Goal: Task Accomplishment & Management: Complete application form

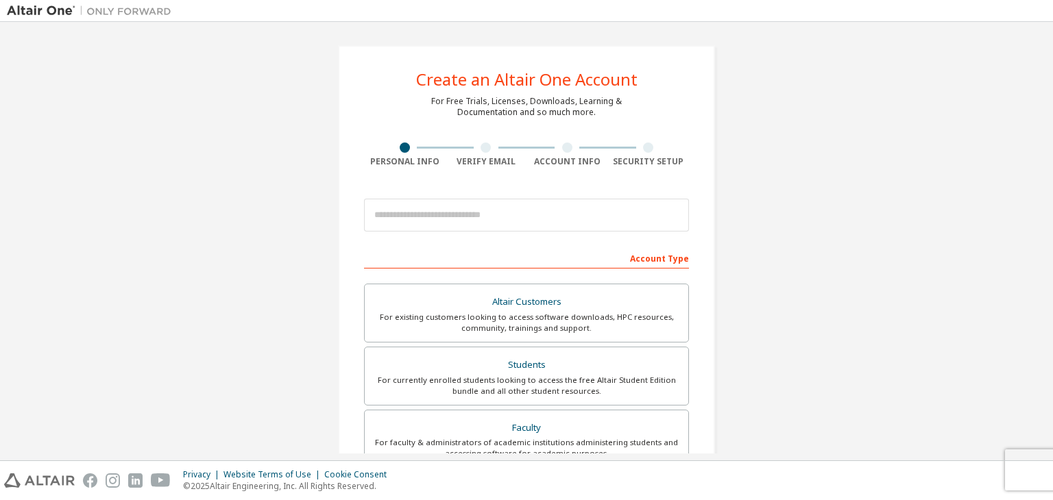
scroll to position [130, 0]
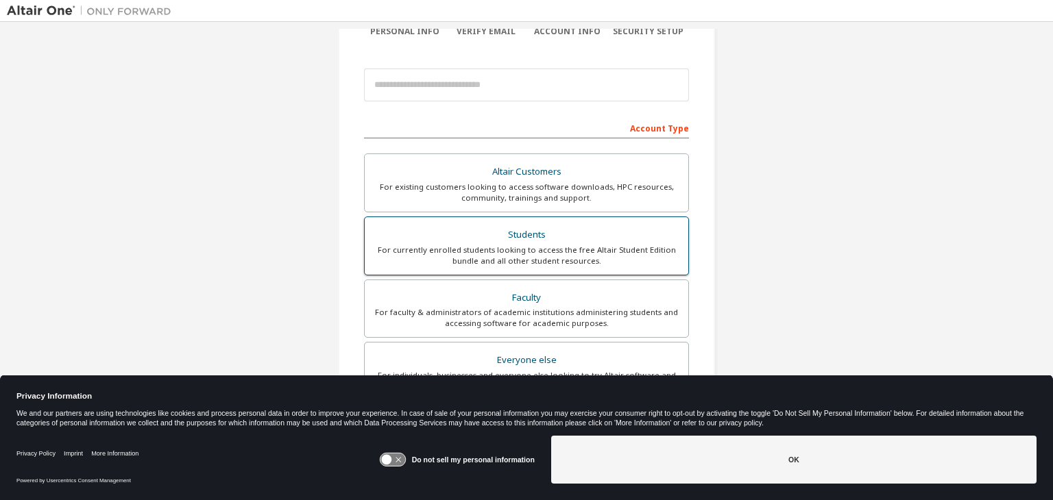
click at [568, 230] on div "Students" at bounding box center [526, 234] width 307 height 19
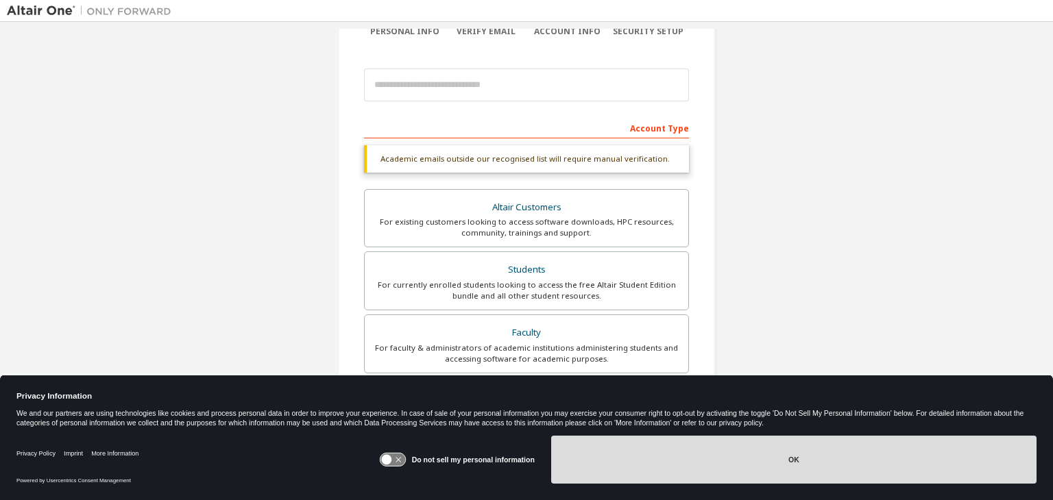
click at [698, 449] on button "OK" at bounding box center [793, 460] width 485 height 48
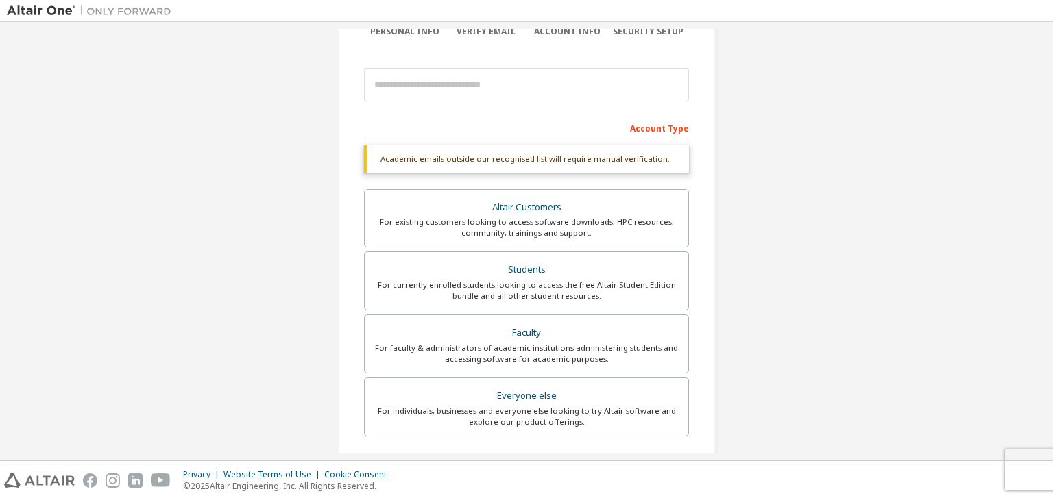
scroll to position [129, 0]
click at [469, 68] on div at bounding box center [526, 86] width 325 height 47
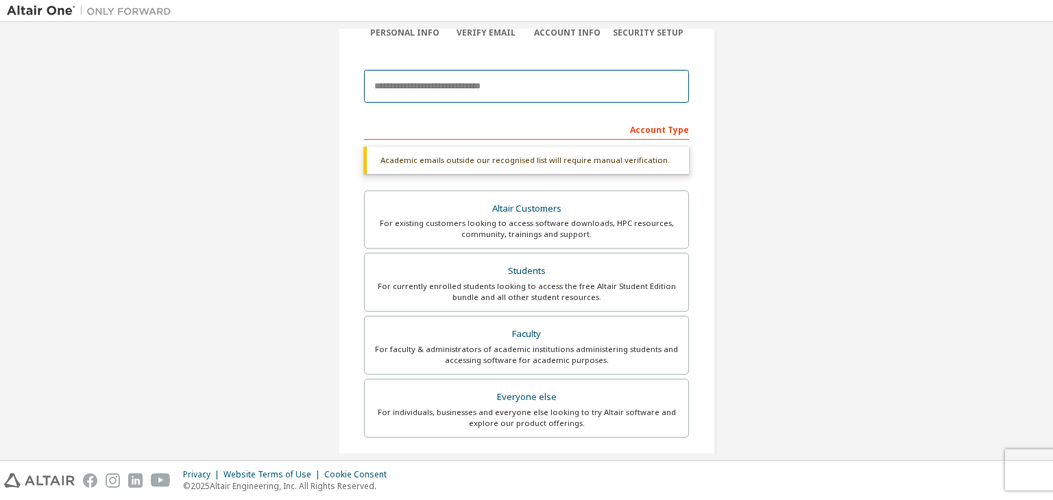
click at [469, 92] on input "email" at bounding box center [526, 86] width 325 height 33
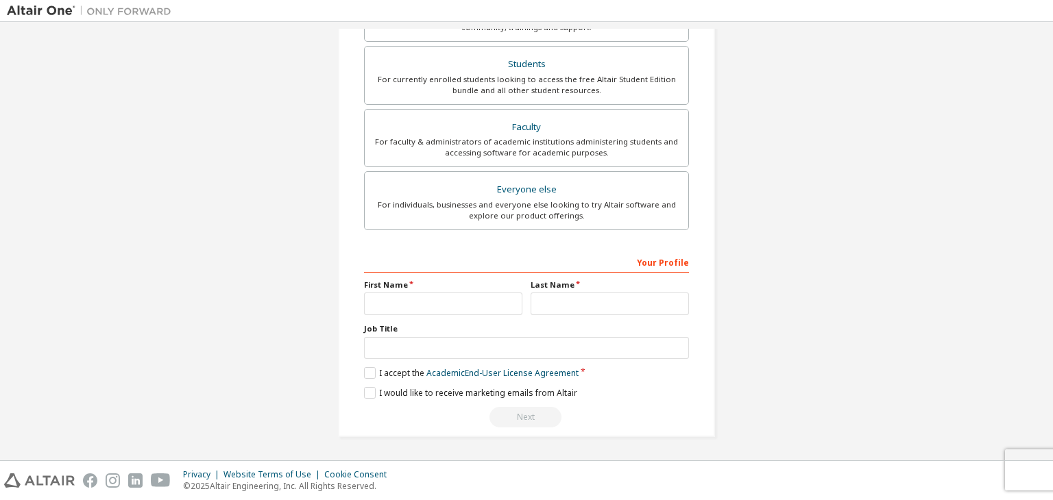
scroll to position [298, 0]
type input "**********"
click at [458, 302] on input "text" at bounding box center [443, 306] width 158 height 23
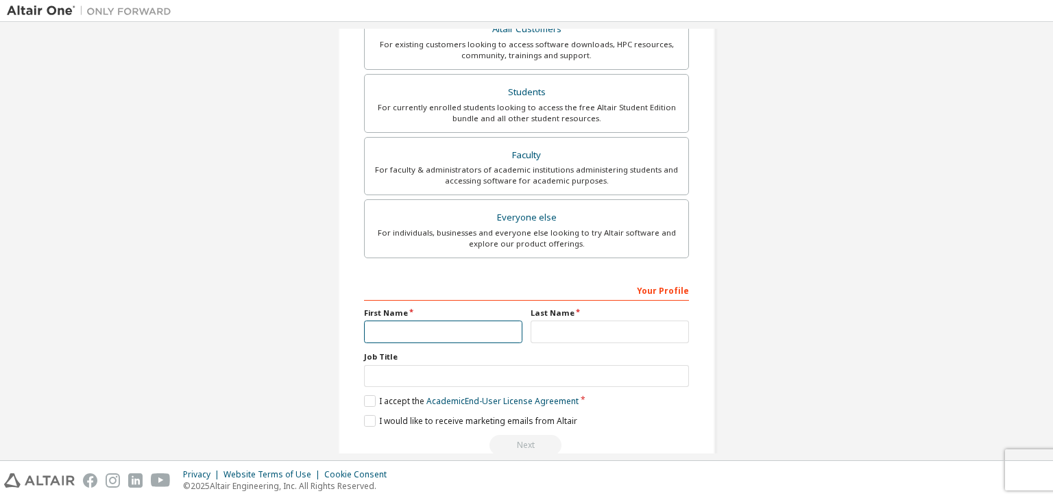
scroll to position [274, 0]
type input "********"
click at [559, 321] on input "text" at bounding box center [609, 330] width 158 height 23
type input "*********"
click at [384, 414] on label "I would like to receive marketing emails from Altair" at bounding box center [470, 420] width 213 height 12
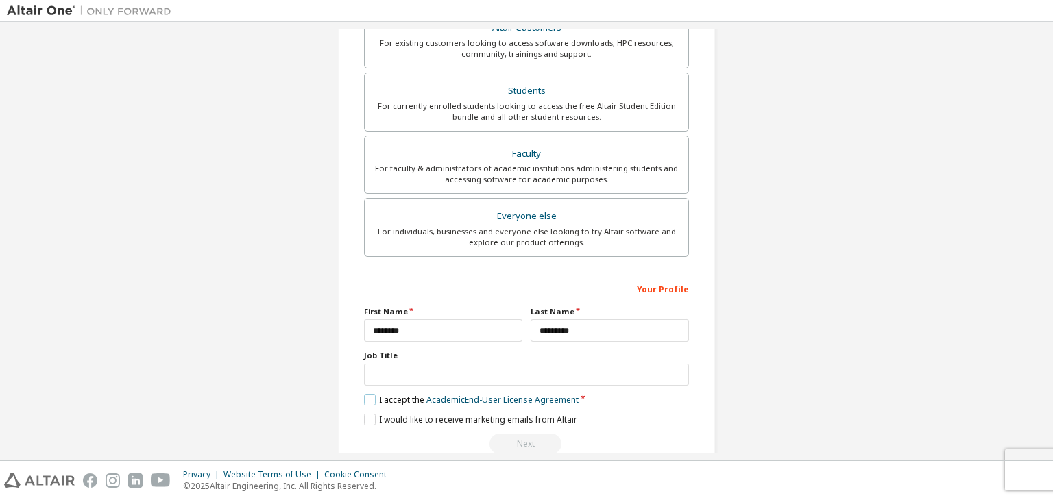
click at [373, 399] on label "I accept the Academic End-User License Agreement" at bounding box center [471, 400] width 214 height 12
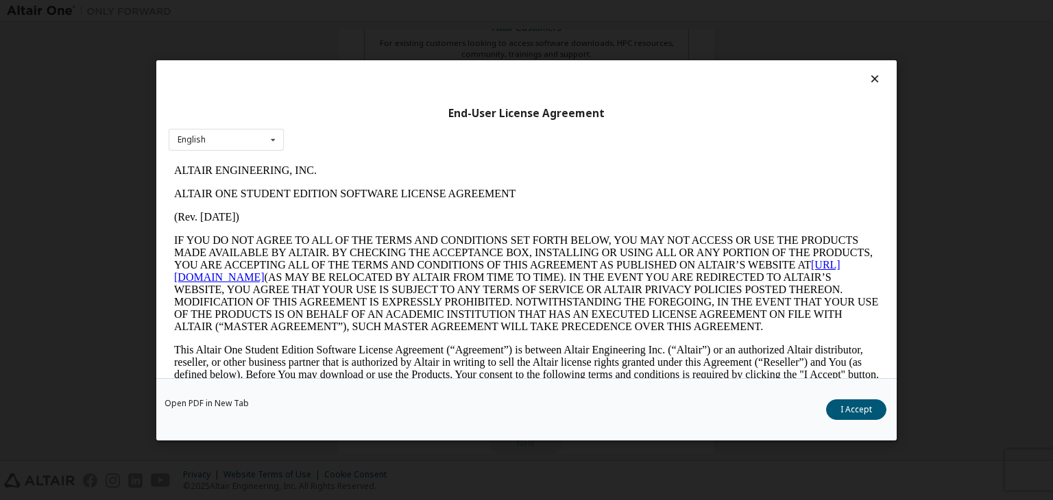
scroll to position [0, 0]
click at [856, 415] on button "I Accept" at bounding box center [856, 410] width 60 height 21
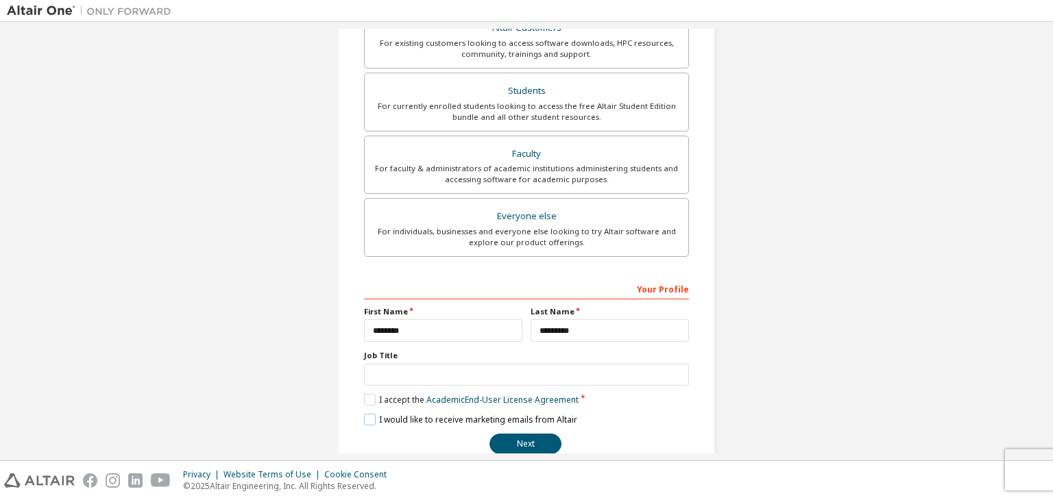
click at [364, 419] on label "I would like to receive marketing emails from Altair" at bounding box center [470, 420] width 213 height 12
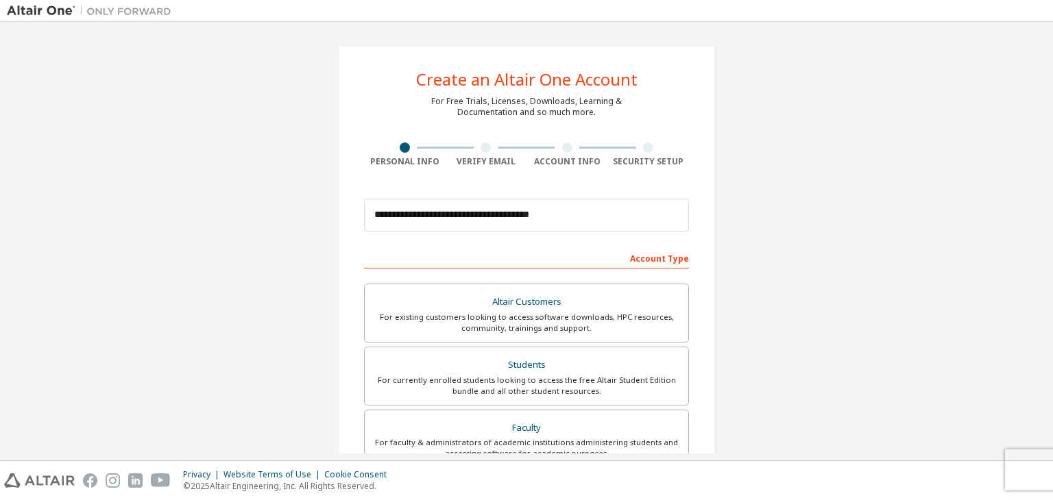
scroll to position [298, 0]
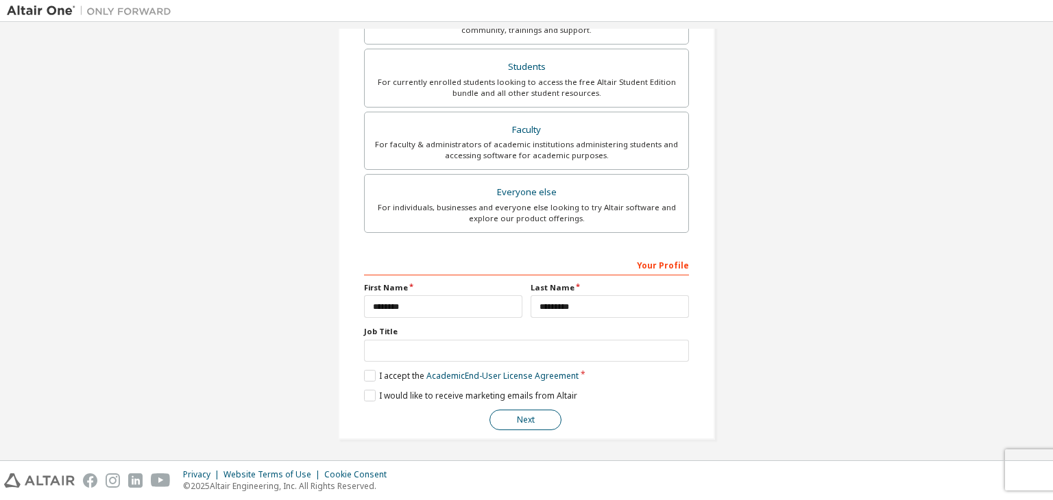
click at [527, 416] on button "Next" at bounding box center [525, 420] width 72 height 21
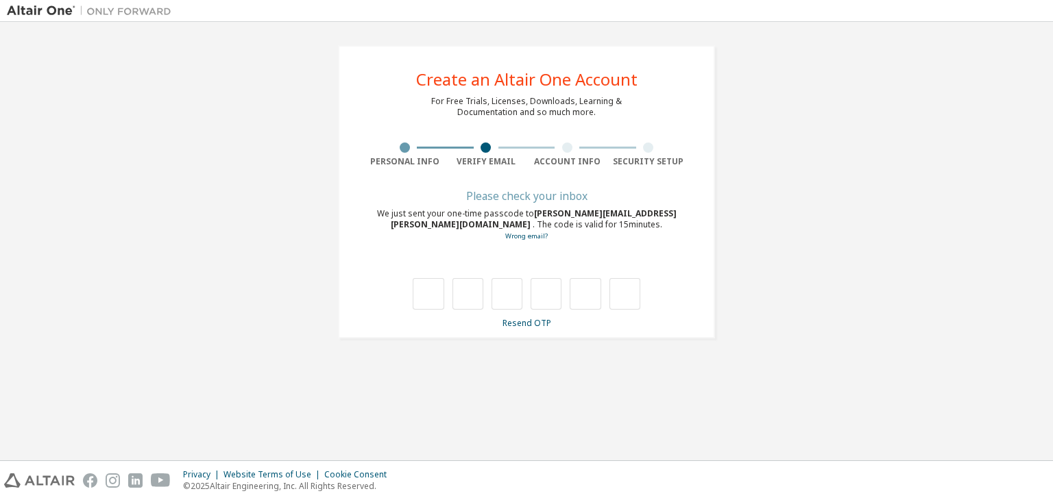
click at [870, 219] on div "**********" at bounding box center [526, 192] width 1039 height 326
click at [439, 291] on input "text" at bounding box center [428, 294] width 31 height 32
type input "*"
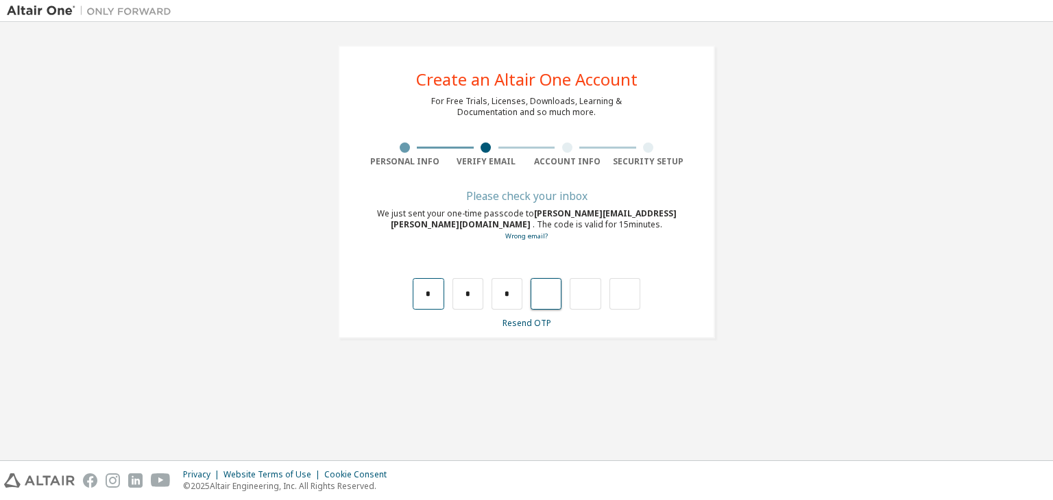
type input "*"
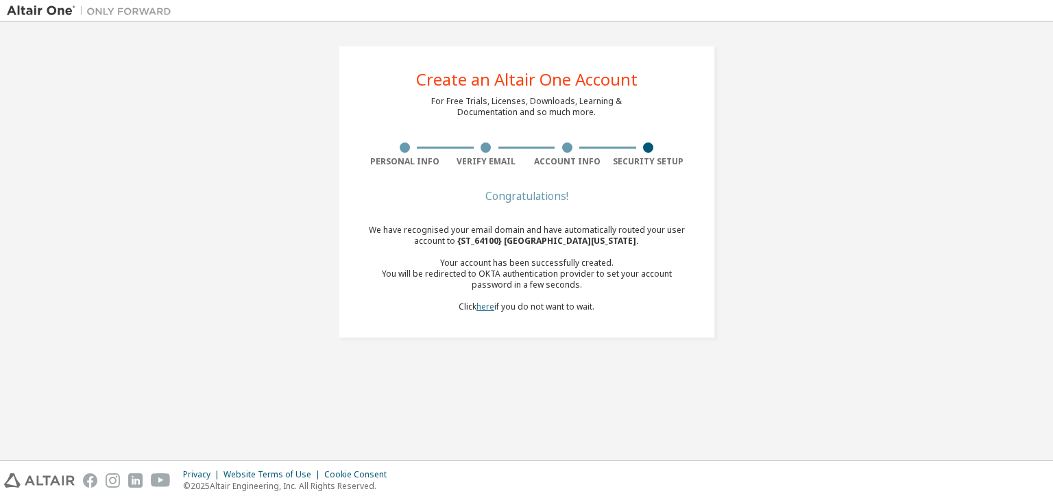
click at [487, 306] on link "here" at bounding box center [485, 307] width 18 height 12
